Goal: Information Seeking & Learning: Learn about a topic

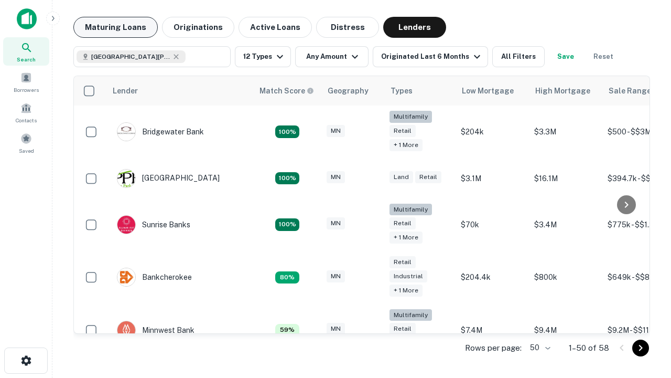
click at [115, 27] on button "Maturing Loans" at bounding box center [115, 27] width 84 height 21
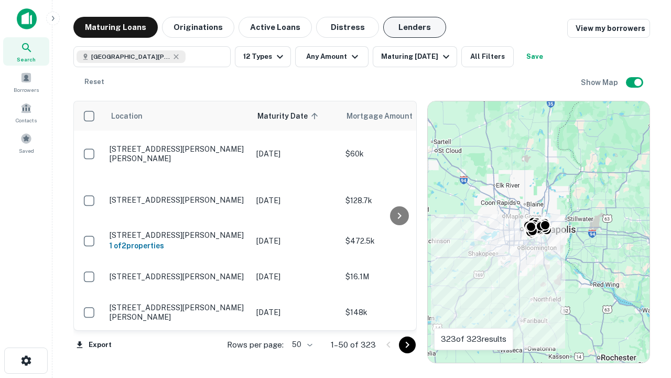
click at [415, 27] on button "Lenders" at bounding box center [414, 27] width 63 height 21
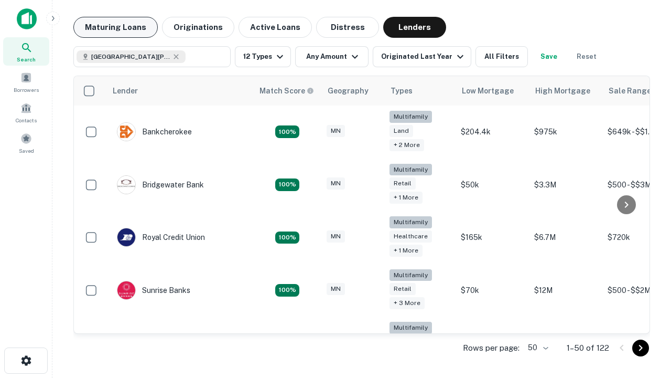
click at [115, 27] on button "Maturing Loans" at bounding box center [115, 27] width 84 height 21
